Goal: Register for event/course

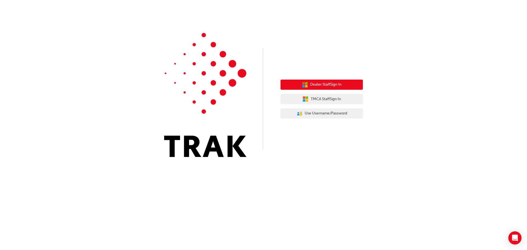
click at [324, 84] on span "Dealer Staff Sign In" at bounding box center [325, 84] width 31 height 6
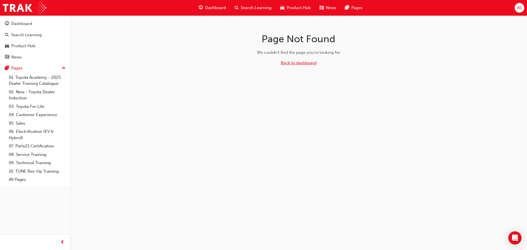
click at [293, 63] on link "Back to dashboard" at bounding box center [299, 62] width 36 height 5
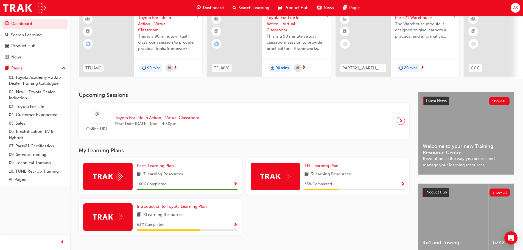
scroll to position [55, 0]
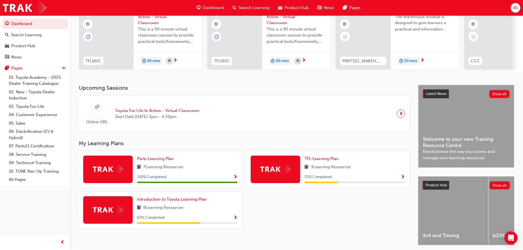
click at [180, 112] on span "Toyota For Life In Action - Virtual Classroom" at bounding box center [157, 111] width 84 height 6
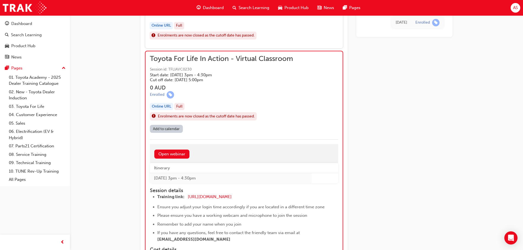
scroll to position [541, 0]
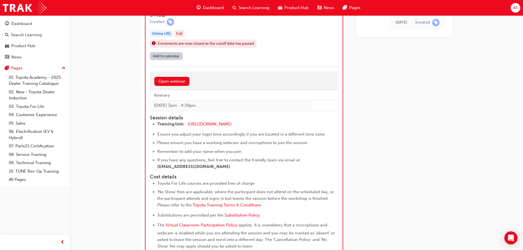
scroll to position [678, 0]
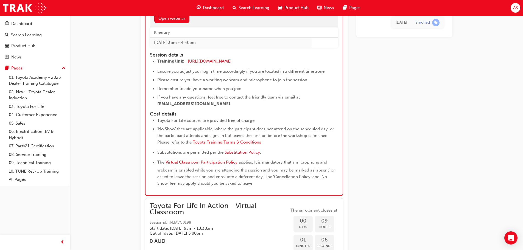
click at [243, 105] on li "If you have any questions, feel free to contact the friendly team via email at …" at bounding box center [242, 100] width 171 height 13
drag, startPoint x: 382, startPoint y: 115, endPoint x: 357, endPoint y: 113, distance: 25.9
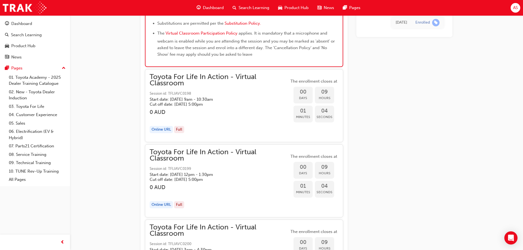
scroll to position [815, 0]
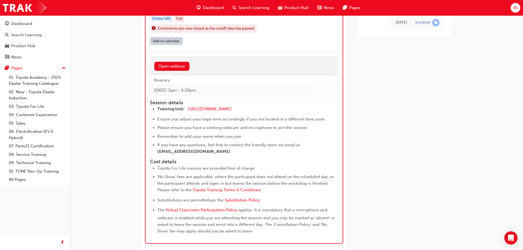
scroll to position [623, 0]
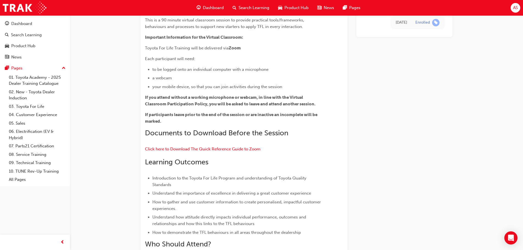
scroll to position [0, 0]
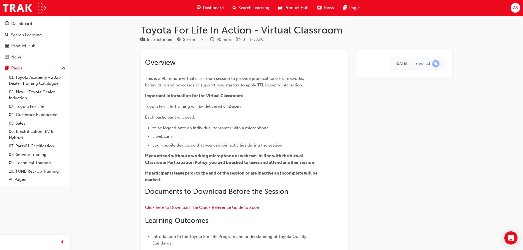
click at [202, 4] on div "Dashboard" at bounding box center [210, 7] width 36 height 11
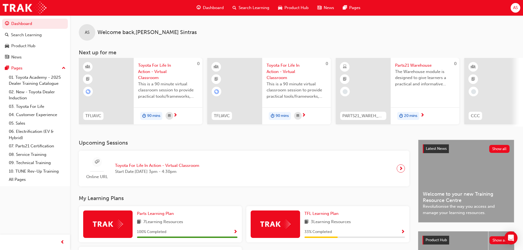
click at [174, 167] on span "Toyota For Life In Action - Virtual Classroom" at bounding box center [157, 165] width 84 height 6
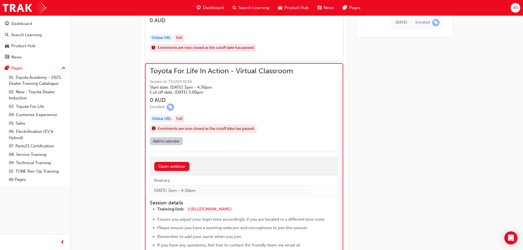
scroll to position [572, 0]
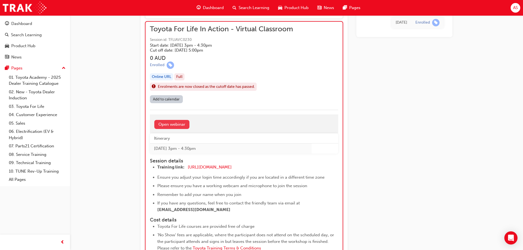
click at [173, 124] on link "Open webinar" at bounding box center [171, 124] width 35 height 9
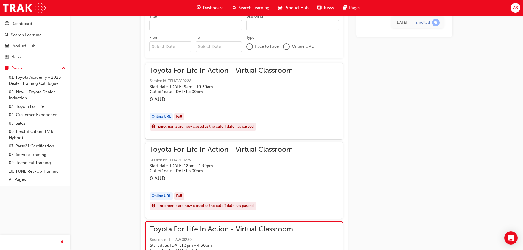
scroll to position [347, 0]
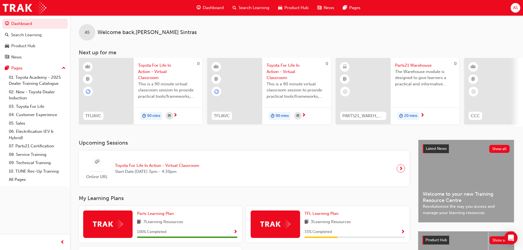
click at [268, 144] on h3 "Upcoming Sessions" at bounding box center [244, 143] width 330 height 6
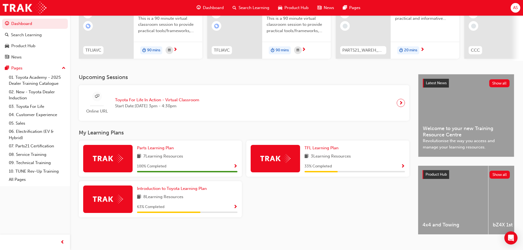
scroll to position [78, 0]
